Goal: Go to known website: Access a specific website the user already knows

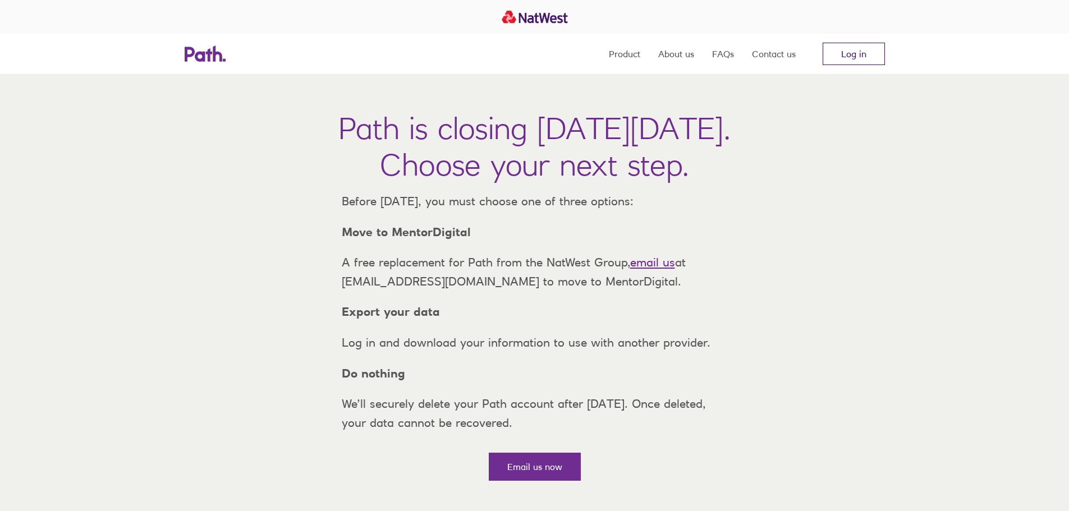
click at [868, 55] on link "Log in" at bounding box center [853, 54] width 62 height 22
